Goal: Information Seeking & Learning: Learn about a topic

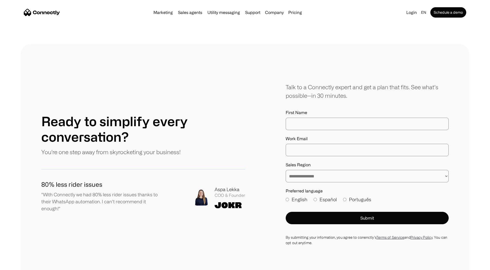
scroll to position [2869, 0]
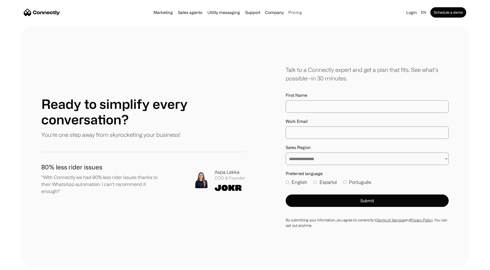
click at [292, 14] on link "Pricing" at bounding box center [295, 12] width 18 height 4
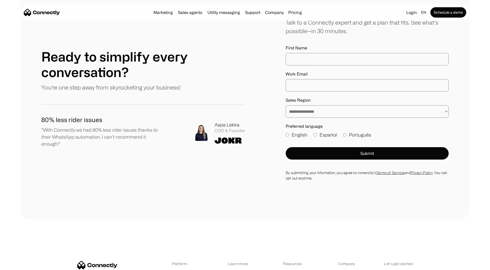
scroll to position [2916, 0]
